Goal: Transaction & Acquisition: Purchase product/service

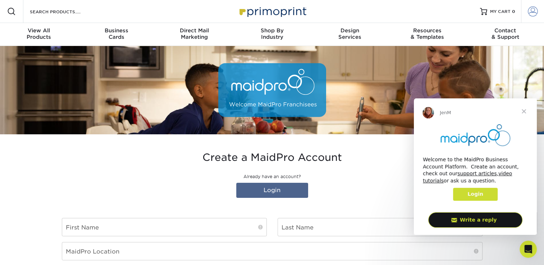
click at [171, 8] on span at bounding box center [533, 11] width 10 height 10
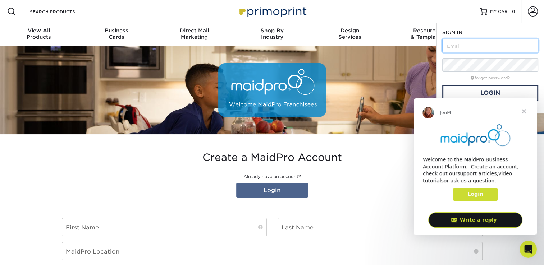
click at [171, 46] on input "text" at bounding box center [490, 46] width 96 height 14
type input "[EMAIL_ADDRESS][DOMAIN_NAME]"
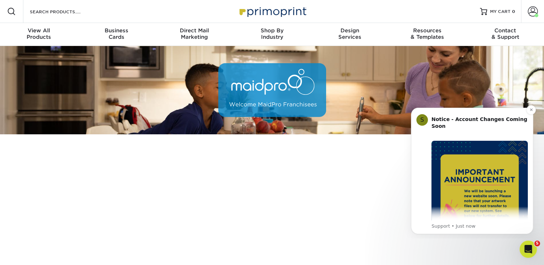
click at [510, 169] on img "Message content" at bounding box center [480, 189] width 96 height 96
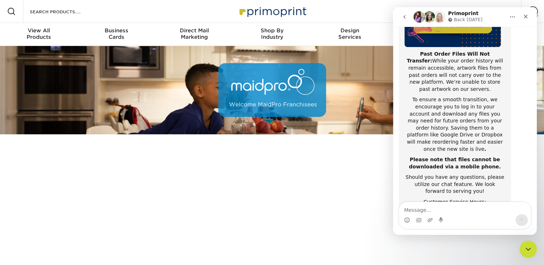
scroll to position [139, 0]
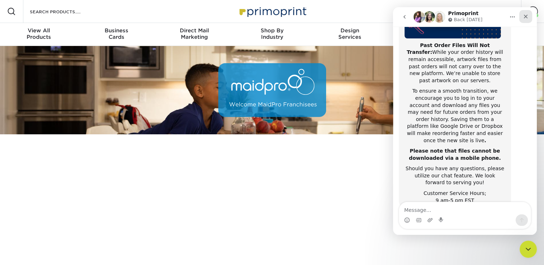
click at [527, 17] on icon "Close" at bounding box center [526, 17] width 6 height 6
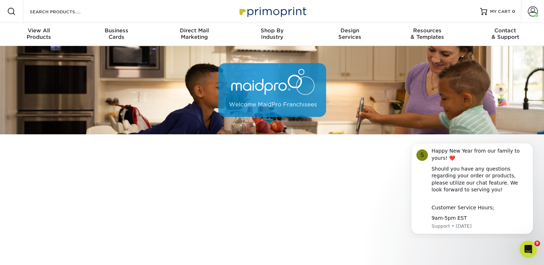
scroll to position [0, 0]
click at [533, 142] on button "Dismiss notification" at bounding box center [531, 145] width 9 height 9
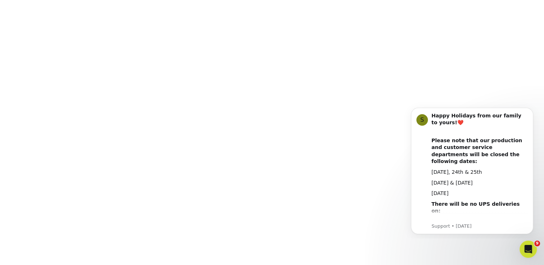
scroll to position [168, 0]
click at [532, 110] on icon "Dismiss notification" at bounding box center [532, 110] width 4 height 4
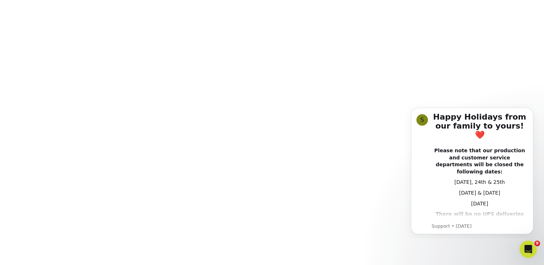
click at [532, 110] on icon "Dismiss notification" at bounding box center [531, 109] width 3 height 3
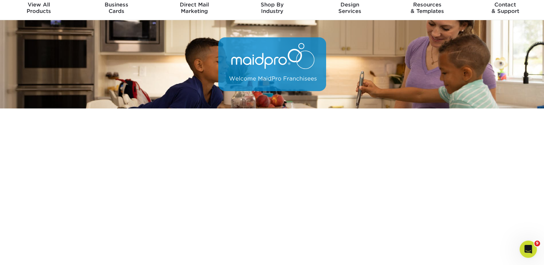
scroll to position [0, 0]
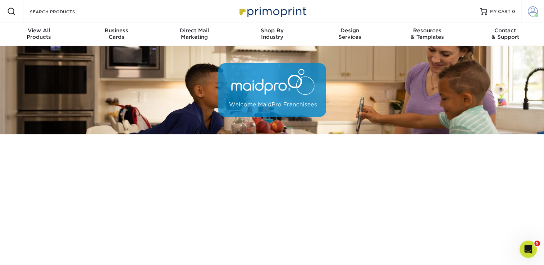
click at [530, 12] on span at bounding box center [533, 11] width 10 height 10
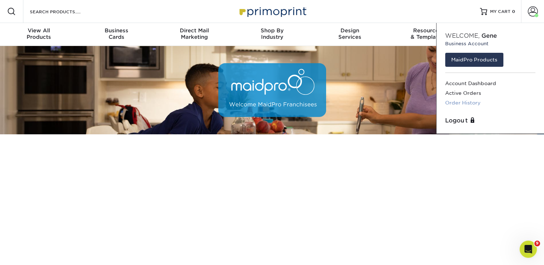
click at [469, 103] on link "Order History" at bounding box center [490, 103] width 90 height 10
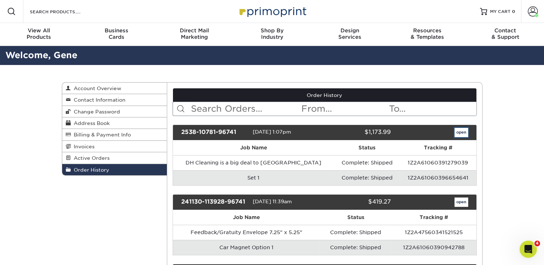
click at [460, 133] on link "open" at bounding box center [462, 132] width 14 height 9
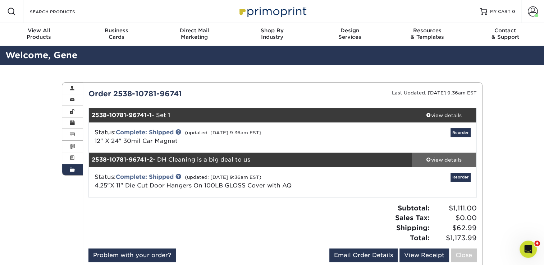
click at [433, 159] on div "view details" at bounding box center [444, 159] width 65 height 7
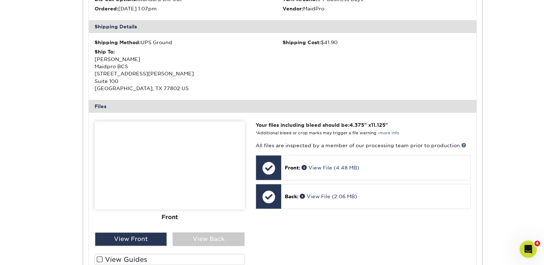
scroll to position [268, 0]
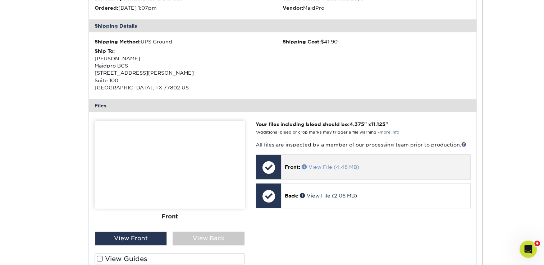
click at [316, 165] on link "View File (4.48 MB)" at bounding box center [331, 167] width 58 height 6
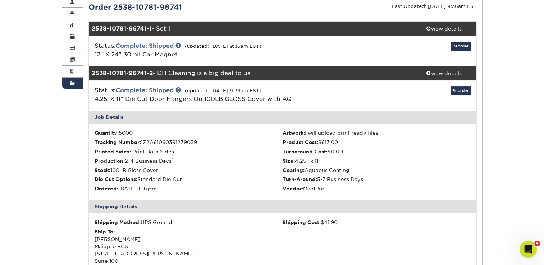
scroll to position [72, 0]
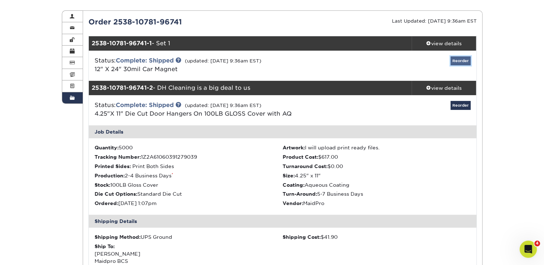
click at [468, 60] on link "Reorder" at bounding box center [461, 60] width 20 height 9
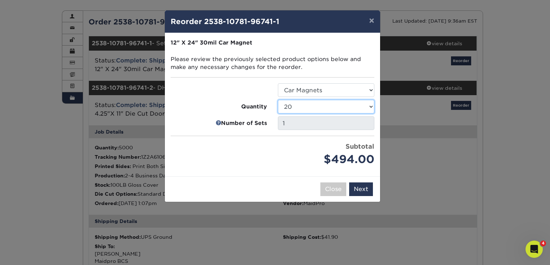
click at [370, 106] on select "1 2 3 4 5 6 7 8 9 10 11 12 13 14 15 16 17 18 19 20 21 22 23 24 25 50 75 100 150" at bounding box center [326, 107] width 96 height 14
click at [249, 167] on div "Price per set $494.00" at bounding box center [218, 155] width 107 height 26
click at [372, 107] on select "1 2 3 4 5 6 7 8 9 10 11 12 13 14 15 16 17 18 19 20 21 22 23 24 25 50 75 100 150" at bounding box center [326, 107] width 96 height 14
click at [278, 100] on select "1 2 3 4 5 6 7 8 9 10 11 12 13 14 15 16 17 18 19 20 21 22 23 24 25 50 75 100 150" at bounding box center [326, 107] width 96 height 14
click at [369, 106] on select "1 2 3 4 5 6 7 8 9 10 11 12 13 14 15 16 17 18 19 20 21 22 23 24 25 50 75 100 150" at bounding box center [326, 107] width 96 height 14
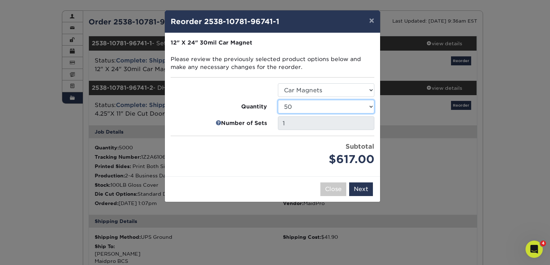
click at [278, 100] on select "1 2 3 4 5 6 7 8 9 10 11 12 13 14 15 16 17 18 19 20 21 22 23 24 25 50 75 100 150" at bounding box center [326, 107] width 96 height 14
click at [371, 107] on select "1 2 3 4 5 6 7 8 9 10 11 12 13 14 15 16 17 18 19 20 21 22 23 24 25 50 75 100 150" at bounding box center [326, 107] width 96 height 14
click at [278, 100] on select "1 2 3 4 5 6 7 8 9 10 11 12 13 14 15 16 17 18 19 20 21 22 23 24 25 50 75 100 150" at bounding box center [326, 107] width 96 height 14
click at [371, 104] on select "1 2 3 4 5 6 7 8 9 10 11 12 13 14 15 16 17 18 19 20 21 22 23 24 25 50 75 100 150" at bounding box center [326, 107] width 96 height 14
select select "009c8714-7648-407d-9a37-1991154ea8d9"
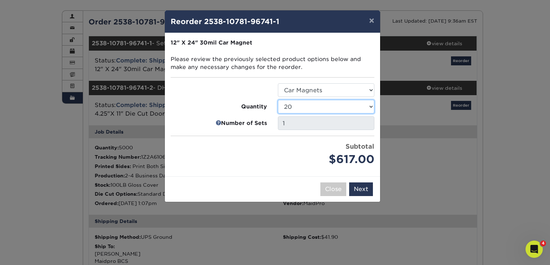
click at [278, 100] on select "1 2 3 4 5 6 7 8 9 10 11 12 13 14 15 16 17 18 19 20 21 22 23 24 25 50 75 100 150" at bounding box center [326, 107] width 96 height 14
click at [355, 186] on button "Next" at bounding box center [361, 190] width 24 height 14
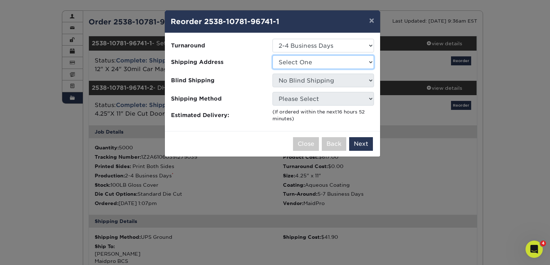
click at [309, 58] on select "Select One BCS Office MP Office MP Office MP Office Office" at bounding box center [322, 62] width 101 height 14
select select "91335"
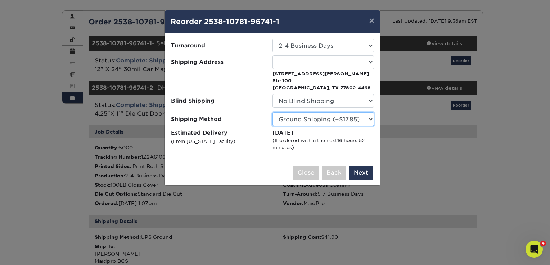
click at [370, 119] on select "Please Select Ground Shipping (+$17.85) 3 Day Shipping Service (+$23.52) 2 Day …" at bounding box center [322, 120] width 101 height 14
click at [362, 171] on button "Next" at bounding box center [361, 173] width 24 height 14
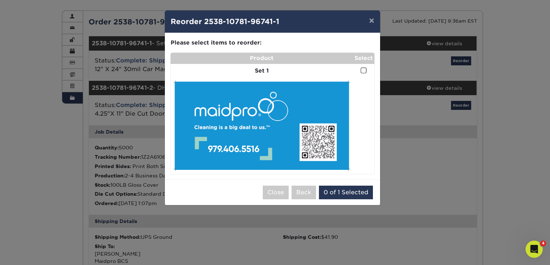
click at [40, 26] on div "× Reorder 2538-10781-96741-1 Please select all options to continue. Only quanti…" at bounding box center [275, 132] width 550 height 265
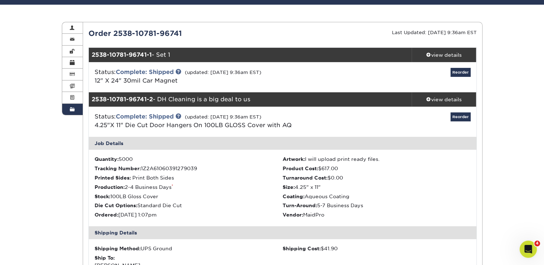
scroll to position [61, 0]
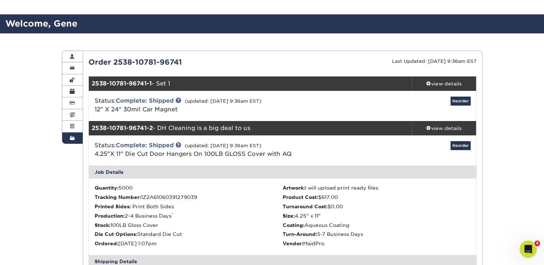
scroll to position [0, 0]
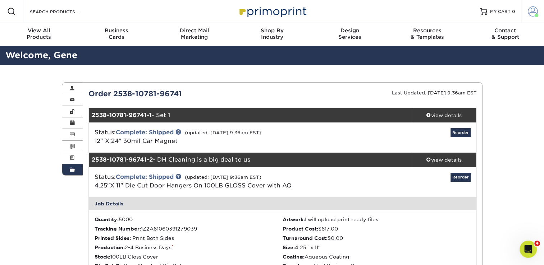
click at [534, 11] on span at bounding box center [533, 11] width 10 height 10
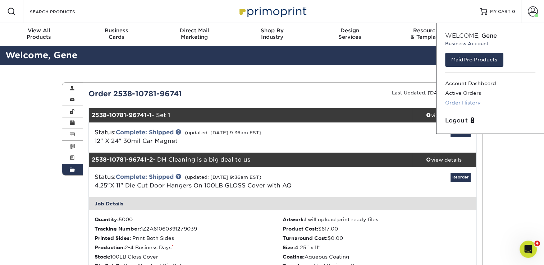
click at [472, 103] on link "Order History" at bounding box center [490, 103] width 90 height 10
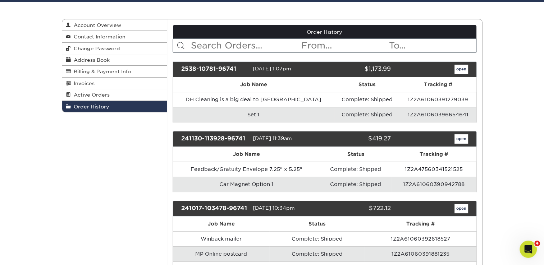
scroll to position [68, 0]
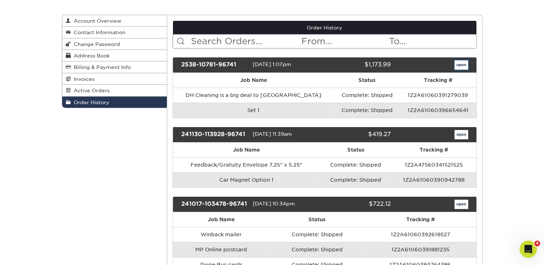
click at [463, 65] on link "open" at bounding box center [462, 64] width 14 height 9
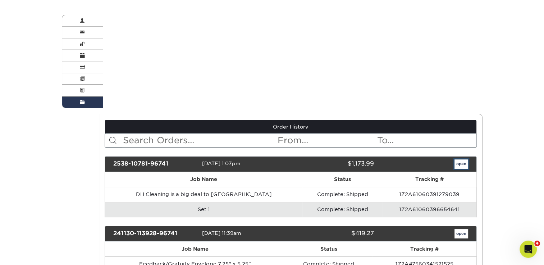
scroll to position [0, 0]
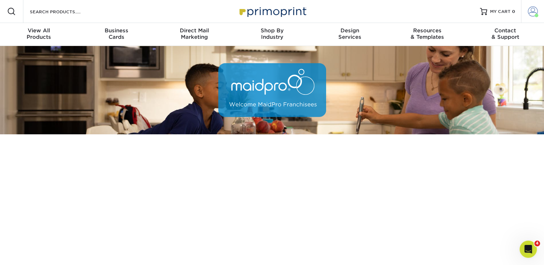
click at [534, 13] on span at bounding box center [533, 11] width 10 height 10
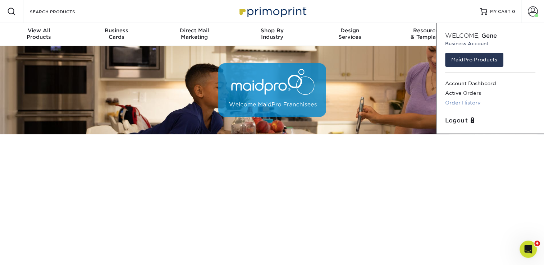
click at [475, 103] on link "Order History" at bounding box center [490, 103] width 90 height 10
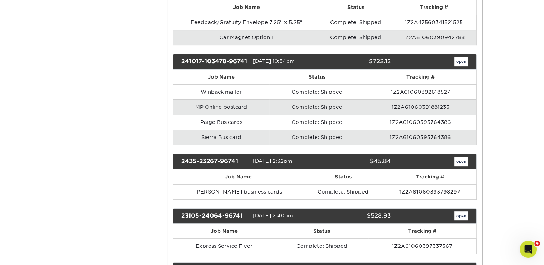
scroll to position [215, 0]
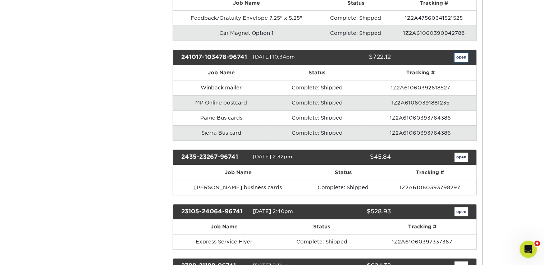
click at [463, 57] on link "open" at bounding box center [462, 57] width 14 height 9
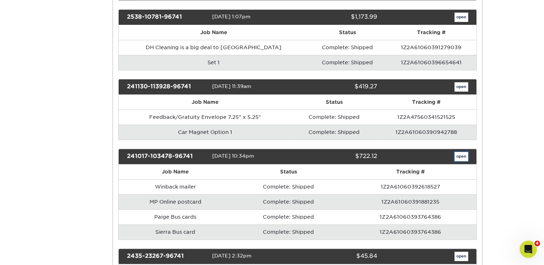
scroll to position [0, 0]
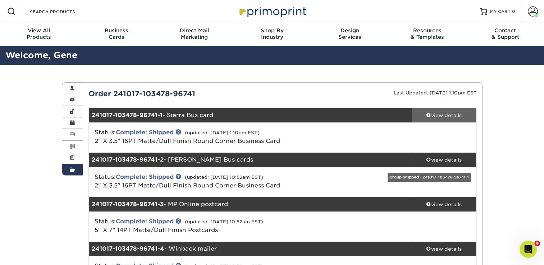
click at [449, 114] on div "view details" at bounding box center [444, 115] width 65 height 7
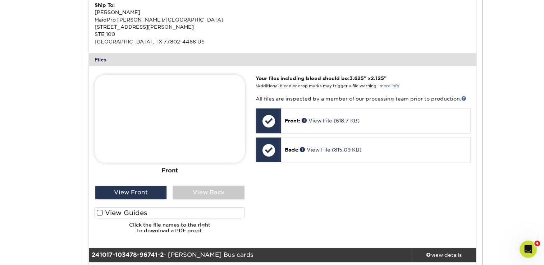
scroll to position [287, 0]
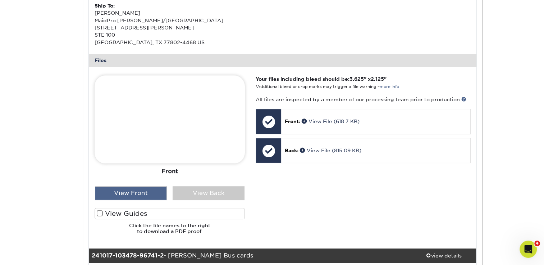
click at [115, 195] on div "View Front" at bounding box center [131, 194] width 72 height 14
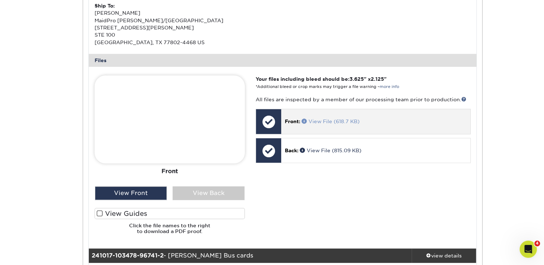
click at [321, 121] on link "View File (618.7 KB)" at bounding box center [331, 122] width 58 height 6
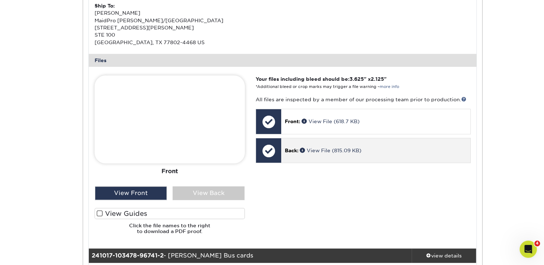
click at [270, 151] on div at bounding box center [268, 151] width 25 height 25
click at [318, 149] on link "View File (815.09 KB)" at bounding box center [331, 151] width 62 height 6
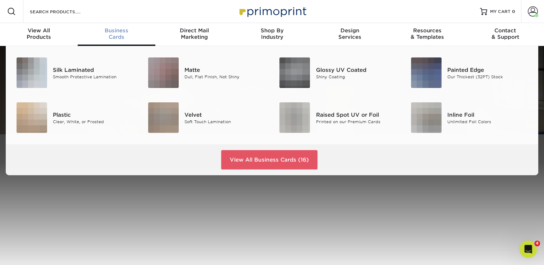
click at [114, 33] on span "Business" at bounding box center [117, 30] width 78 height 6
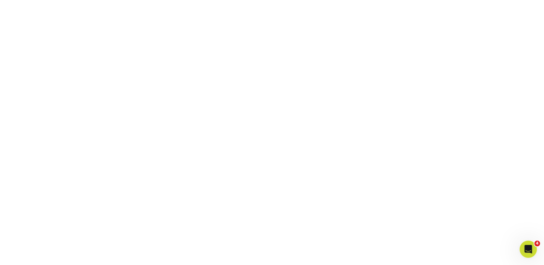
scroll to position [134, 0]
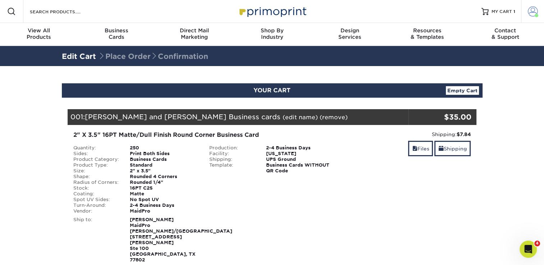
click at [531, 19] on link "Account" at bounding box center [532, 11] width 23 height 23
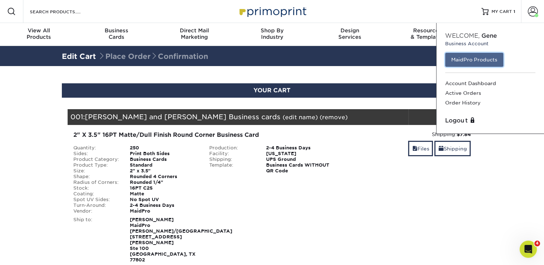
click at [474, 58] on link "MaidPro Products" at bounding box center [474, 60] width 58 height 14
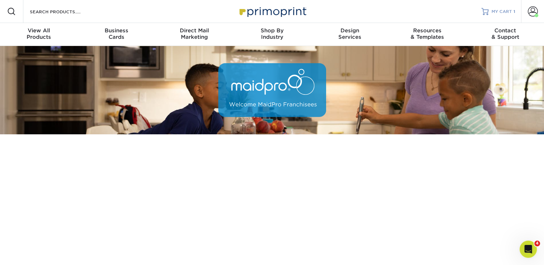
click at [487, 10] on div at bounding box center [485, 11] width 7 height 7
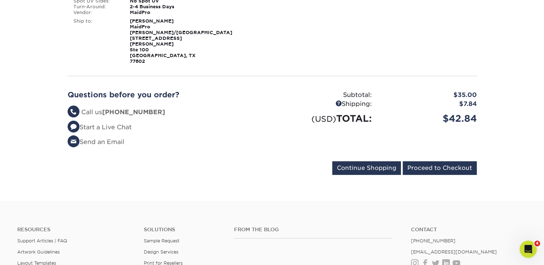
scroll to position [201, 0]
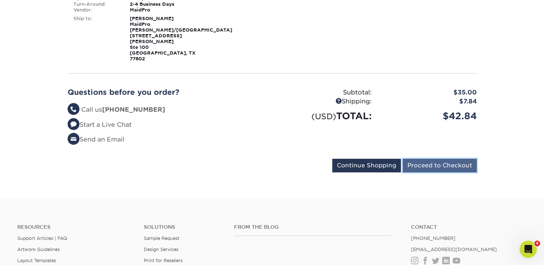
click at [441, 159] on input "Proceed to Checkout" at bounding box center [440, 166] width 74 height 14
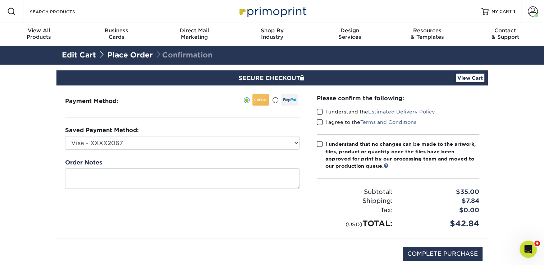
click at [321, 109] on span at bounding box center [320, 112] width 6 height 7
click at [0, 0] on input "I understand the Estimated Delivery Policy" at bounding box center [0, 0] width 0 height 0
click at [319, 122] on span at bounding box center [320, 122] width 6 height 7
click at [0, 0] on input "I agree to the Terms and Conditions" at bounding box center [0, 0] width 0 height 0
click at [318, 145] on span at bounding box center [320, 144] width 6 height 7
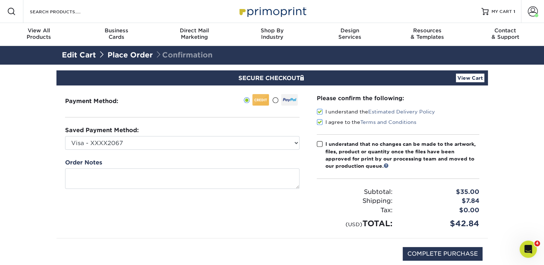
click at [0, 0] on input "I understand that no changes can be made to the artwork, files, product or quan…" at bounding box center [0, 0] width 0 height 0
click at [431, 252] on input "COMPLETE PURCHASE" at bounding box center [443, 255] width 80 height 14
type input "PROCESSING, PLEASE WAIT..."
